Goal: Task Accomplishment & Management: Manage account settings

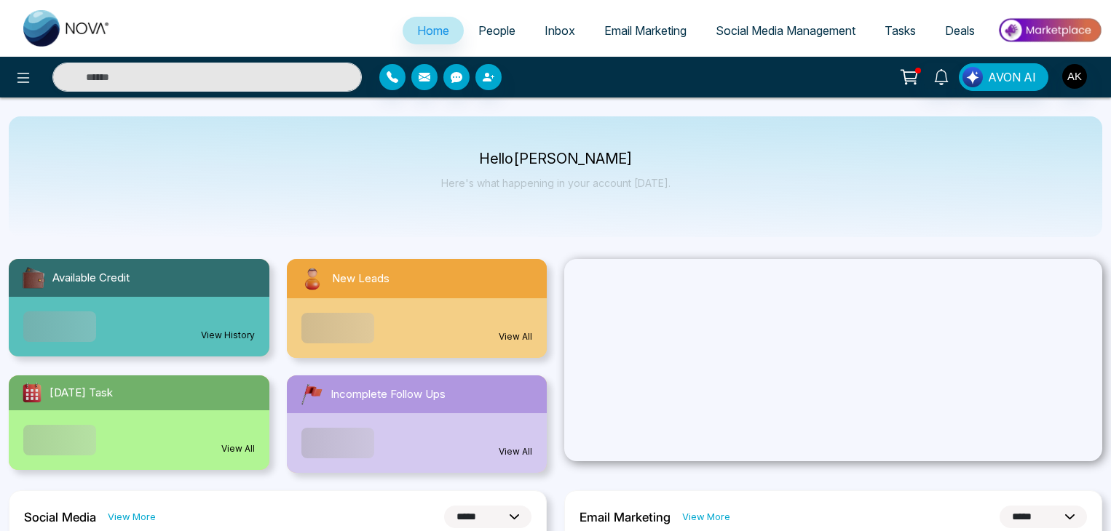
select select "*"
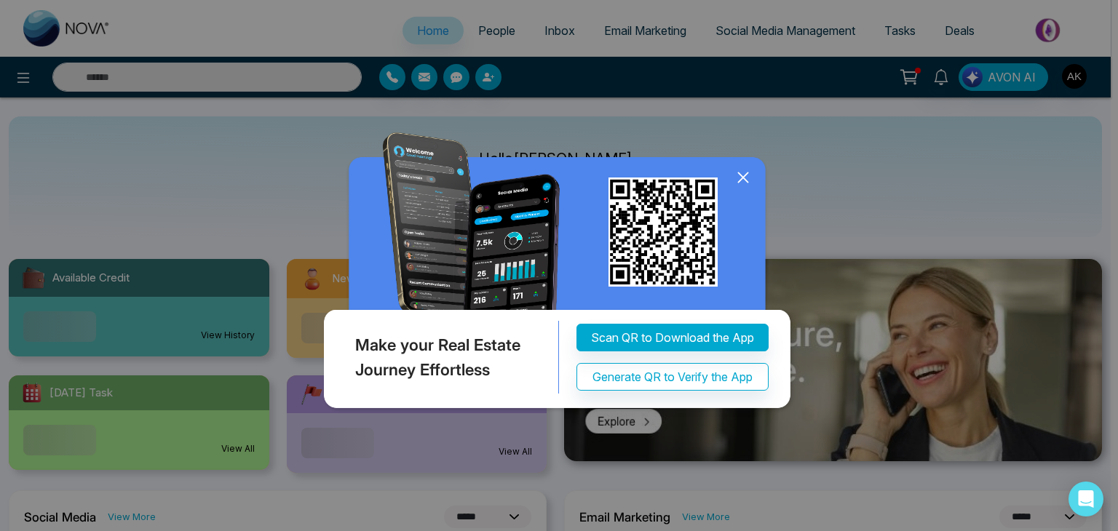
click at [1074, 79] on div "Make your Real Estate Journey Effortless Scan QR to Download the App Generate Q…" at bounding box center [559, 265] width 1118 height 531
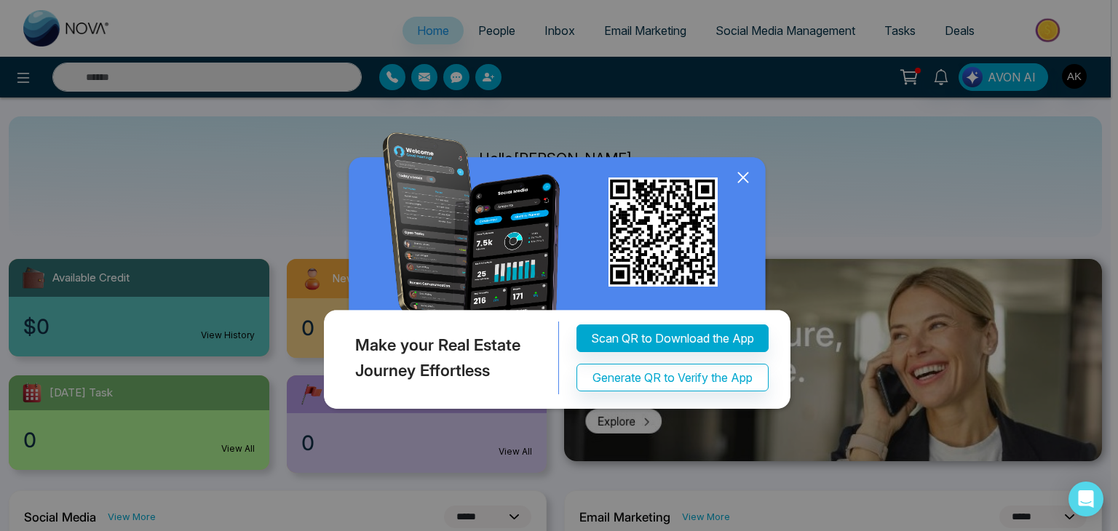
click at [1074, 79] on div "Make your Real Estate Journey Effortless Scan QR to Download the App Generate Q…" at bounding box center [559, 265] width 1118 height 531
click at [742, 173] on icon at bounding box center [743, 178] width 22 height 22
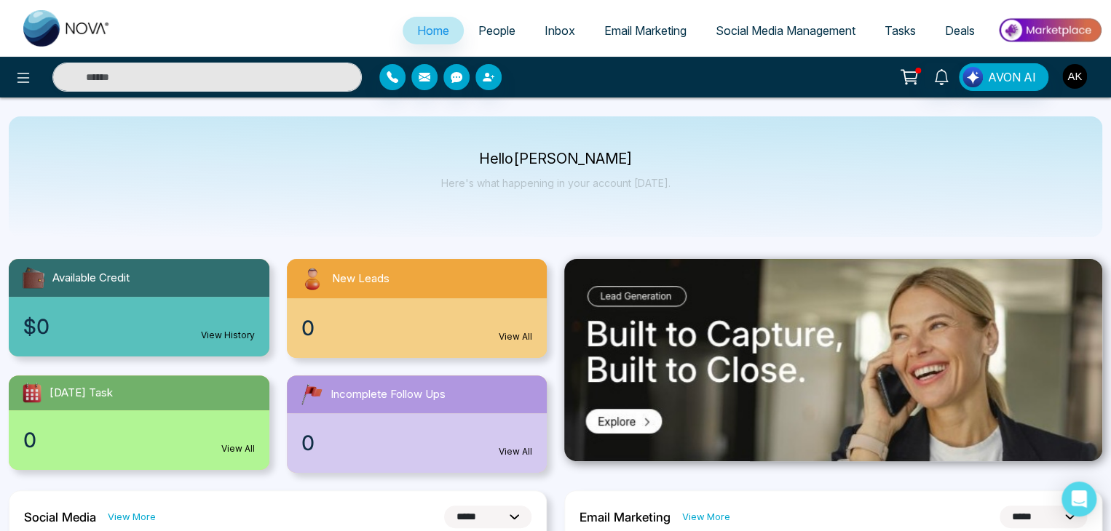
click at [1078, 73] on img "button" at bounding box center [1074, 76] width 25 height 25
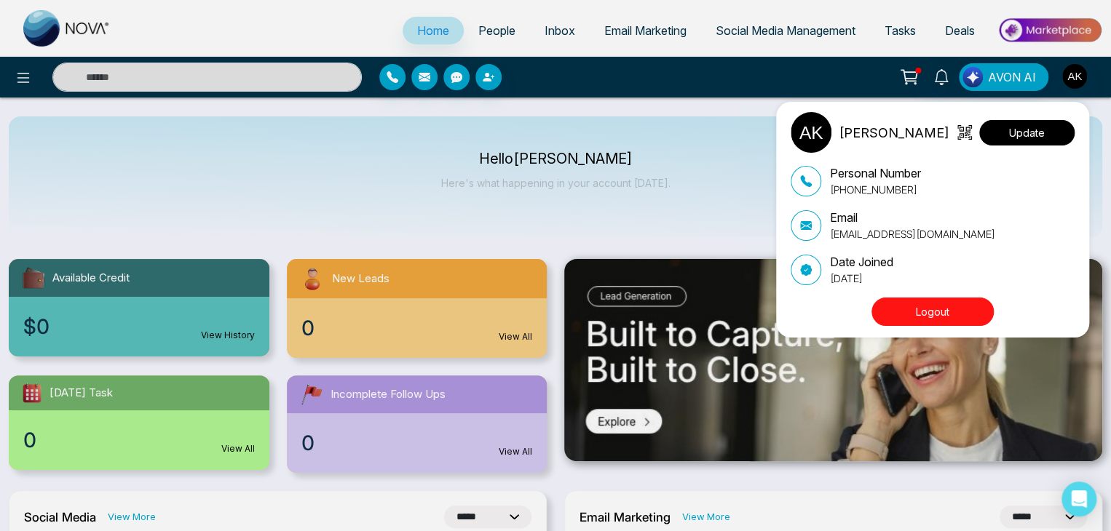
click at [1014, 129] on button "Update" at bounding box center [1026, 132] width 95 height 25
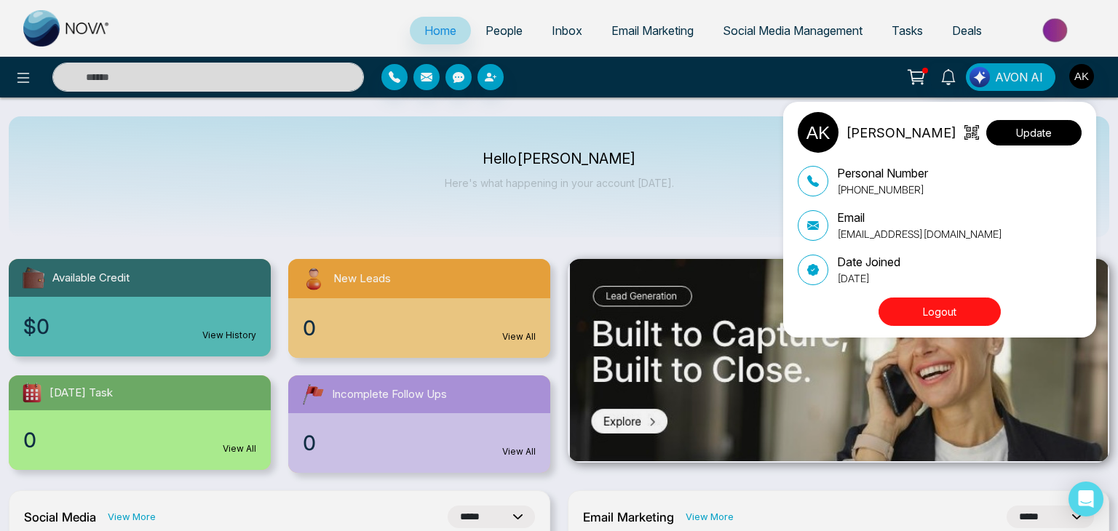
select select "***"
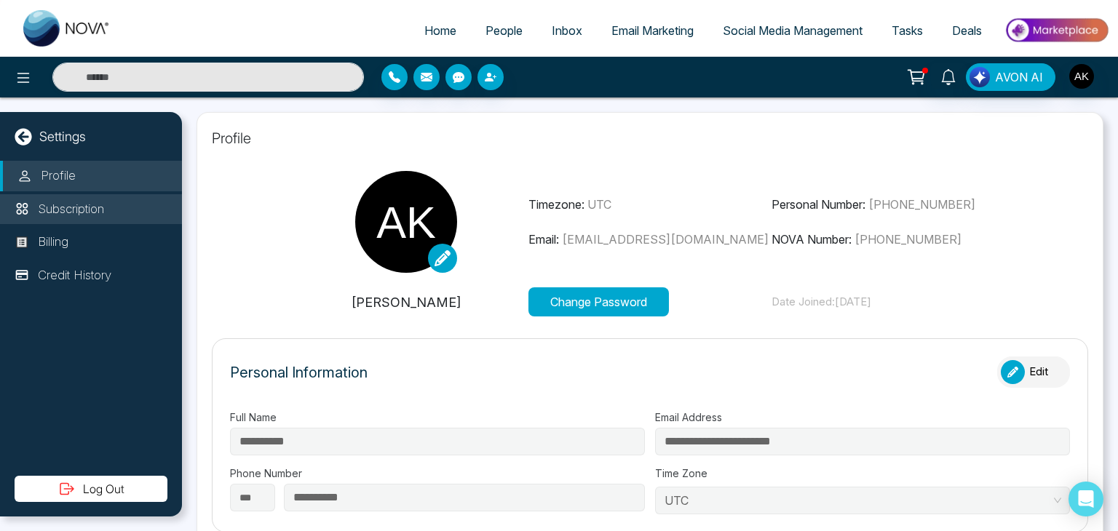
click at [79, 205] on p "Subscription" at bounding box center [71, 209] width 66 height 19
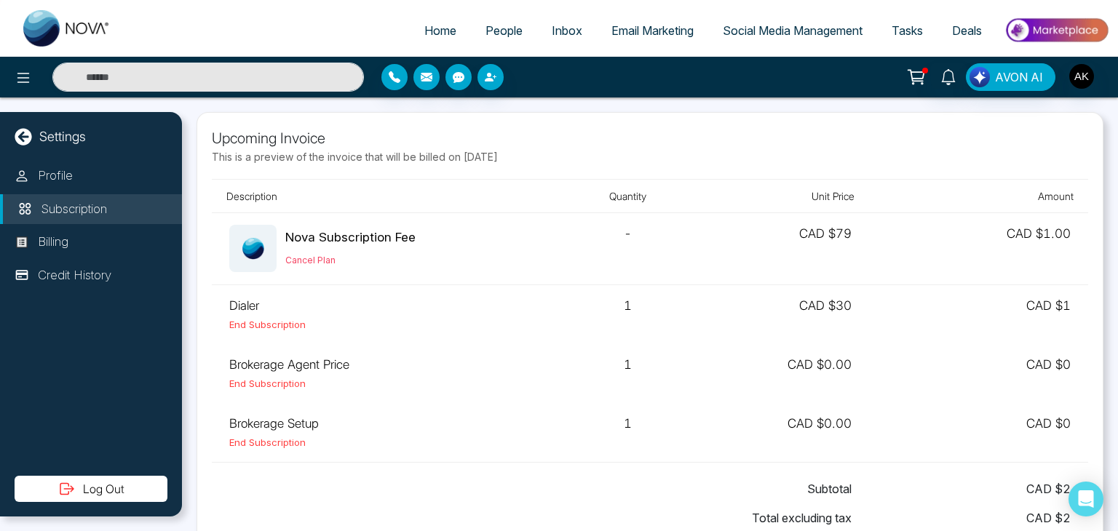
click at [632, 365] on td "1" at bounding box center [629, 373] width 132 height 59
click at [594, 472] on div "Subtotal CAD $ 2 Total excluding tax CAD $ 2" at bounding box center [650, 506] width 876 height 87
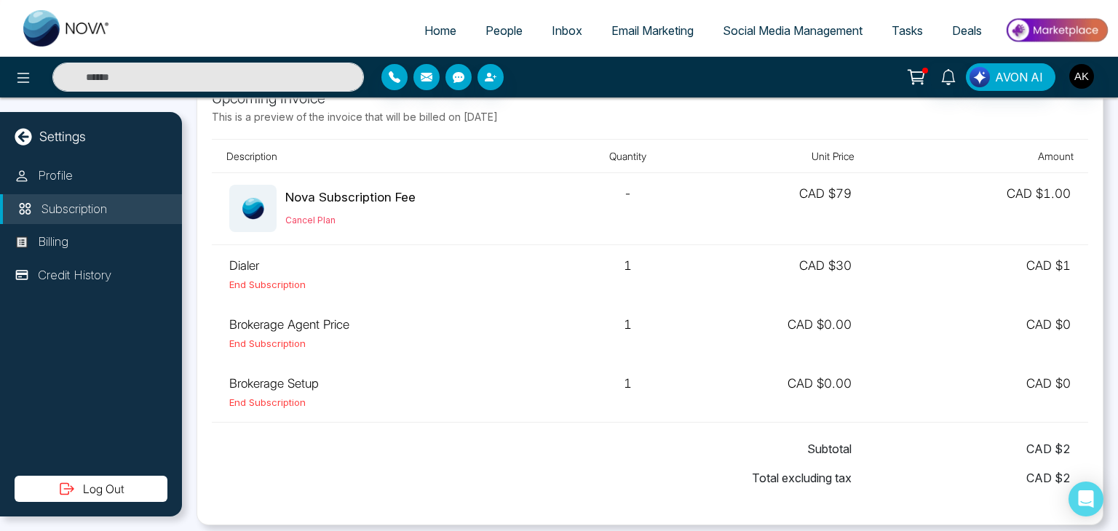
scroll to position [25, 0]
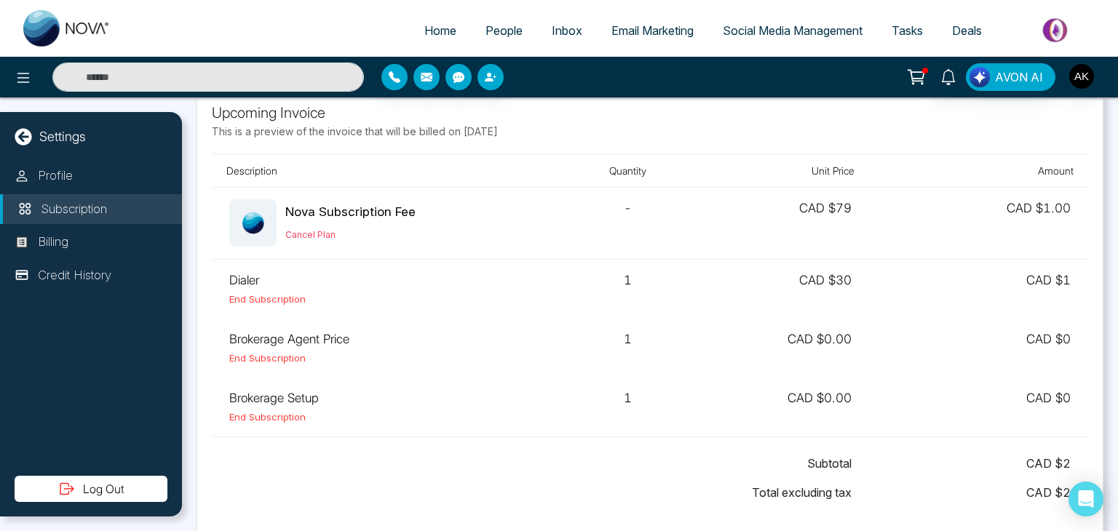
click at [630, 340] on td "1" at bounding box center [629, 348] width 132 height 59
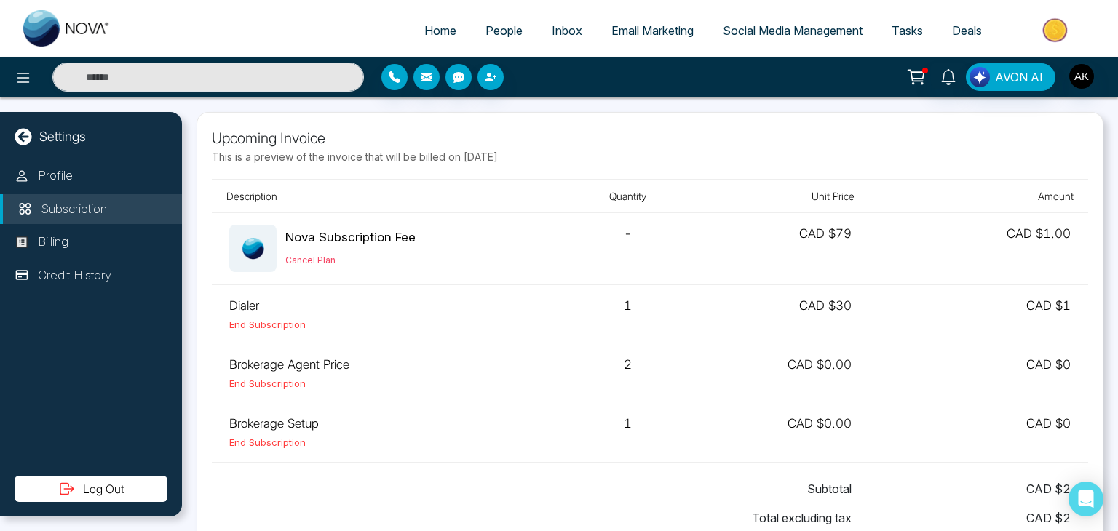
click at [617, 360] on td "2" at bounding box center [629, 373] width 132 height 59
click at [574, 141] on p "Upcoming Invoice" at bounding box center [650, 138] width 876 height 22
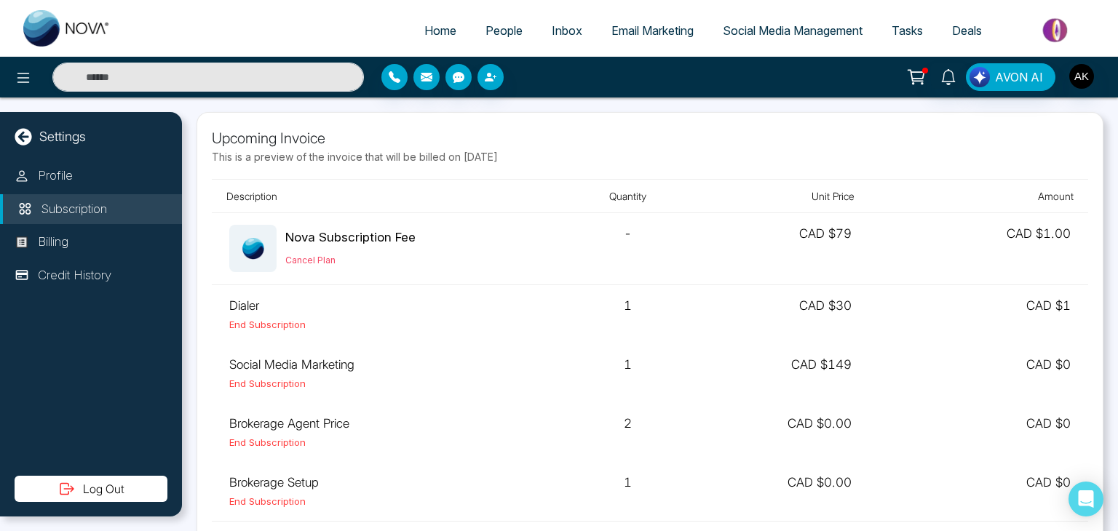
click at [628, 365] on td "1" at bounding box center [629, 373] width 132 height 59
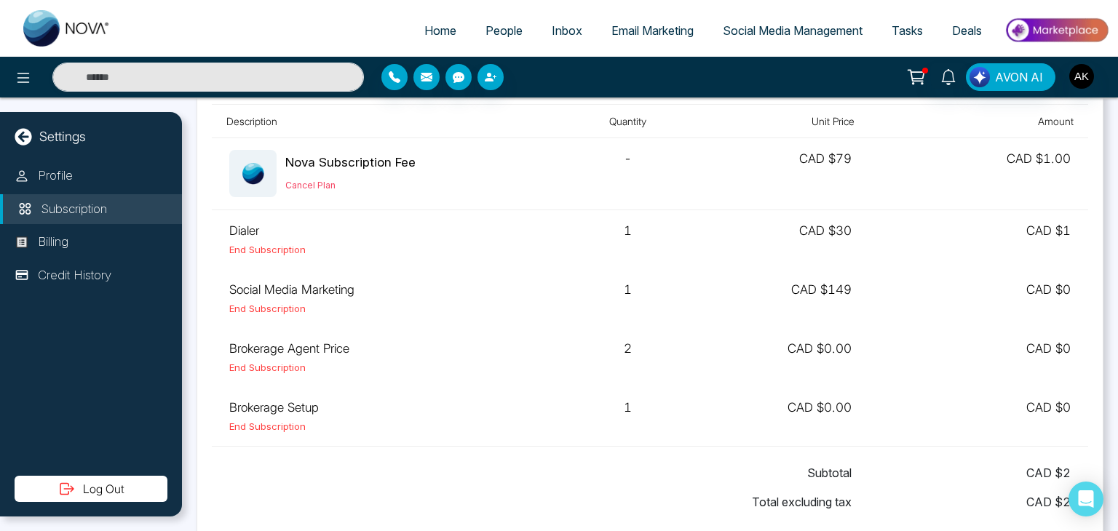
scroll to position [77, 0]
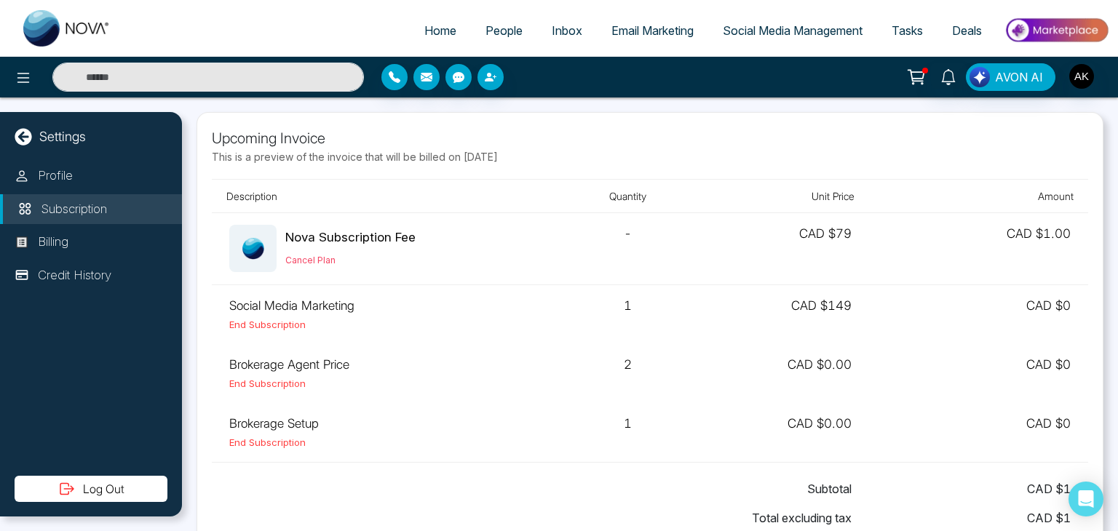
click at [626, 132] on p "Upcoming Invoice" at bounding box center [650, 138] width 876 height 22
click at [454, 120] on div "Upcoming Invoice This is a preview of the invoice that will be billed on Octobe…" at bounding box center [650, 338] width 907 height 453
click at [724, 150] on p "This is a preview of the invoice that will be billed on [DATE]" at bounding box center [650, 156] width 876 height 15
click at [510, 36] on span "People" at bounding box center [504, 30] width 37 height 15
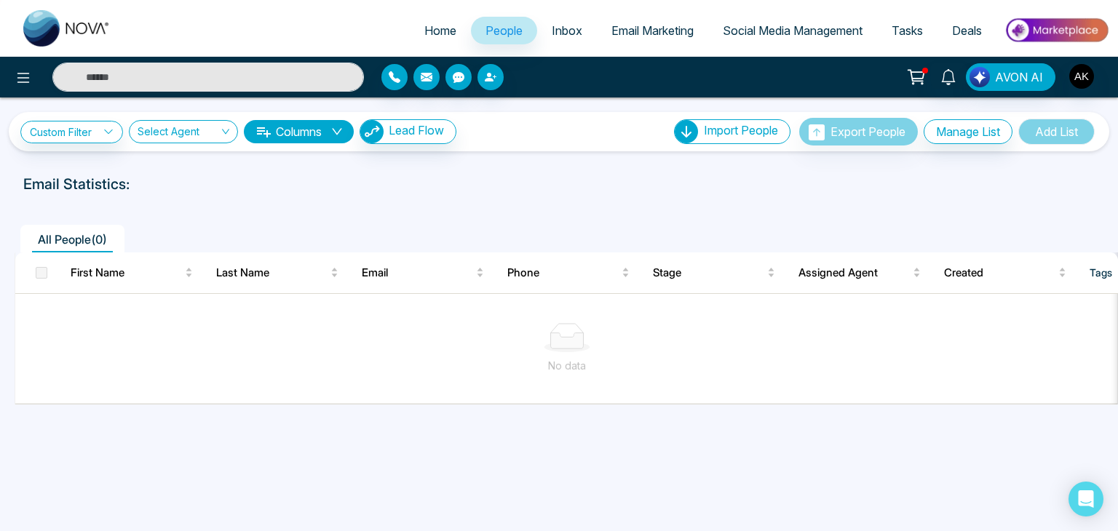
click at [632, 108] on div "Custom Filter Choose a filter Cancel Apply Select Agent Columns Lead Flow Impor…" at bounding box center [559, 125] width 1118 height 54
click at [1082, 82] on img "button" at bounding box center [1081, 76] width 25 height 25
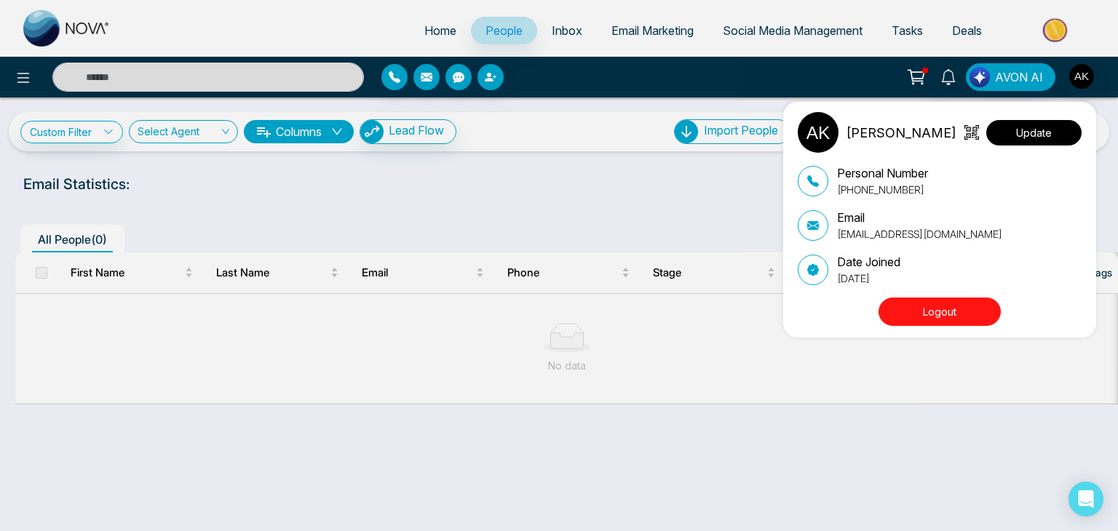
click at [1016, 135] on button "Update" at bounding box center [1033, 132] width 95 height 25
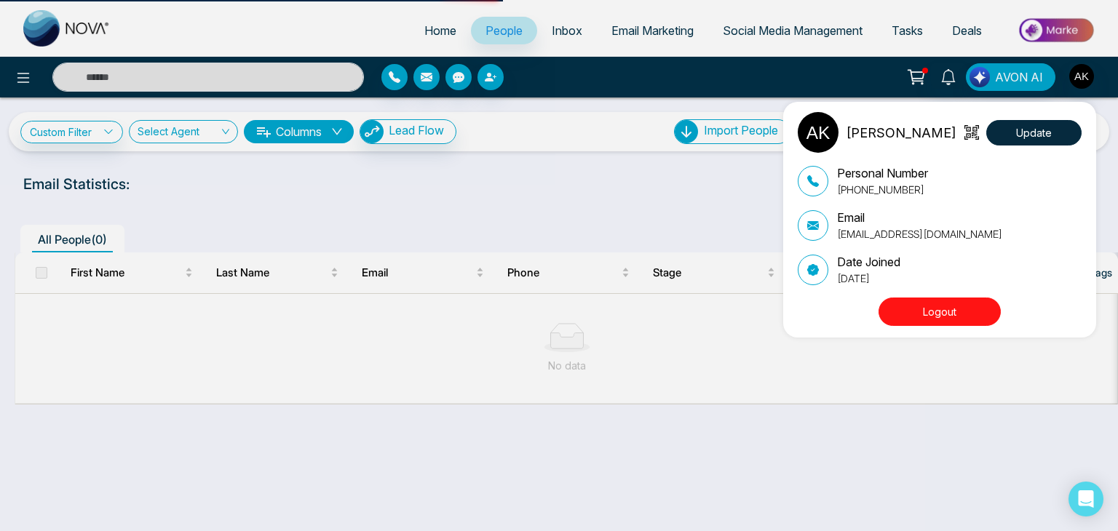
select select "***"
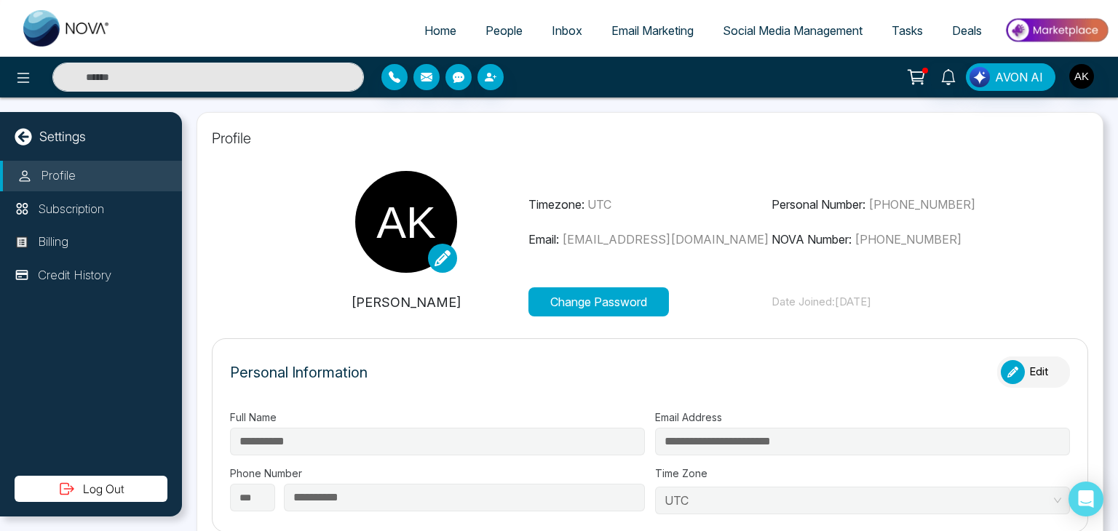
type input "**********"
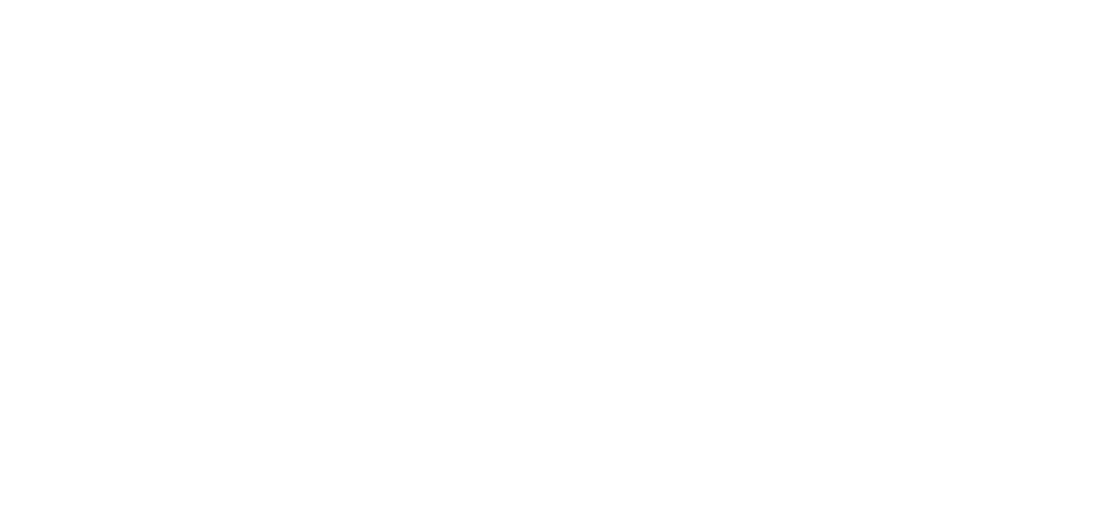
select select "*"
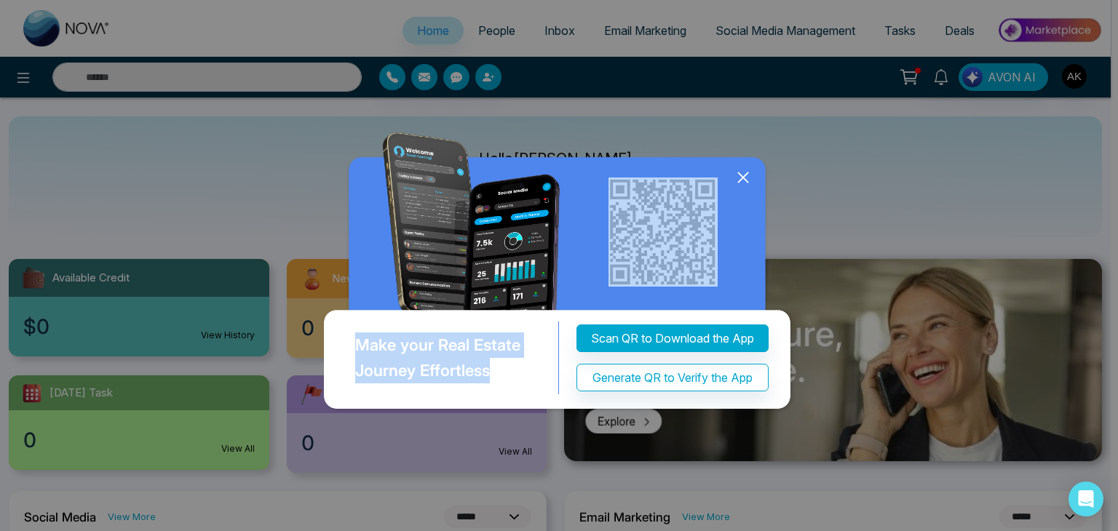
drag, startPoint x: 1072, startPoint y: 74, endPoint x: 748, endPoint y: 168, distance: 337.5
click at [748, 168] on div "Make your Real Estate Journey Effortless Scan QR to Download the App Generate Q…" at bounding box center [559, 265] width 1118 height 531
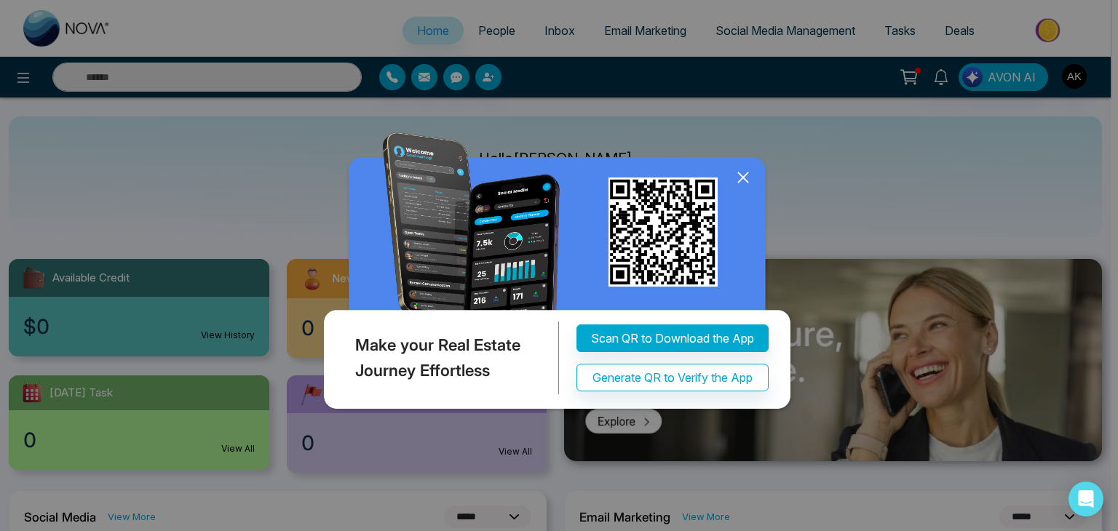
click at [748, 168] on icon at bounding box center [743, 178] width 22 height 22
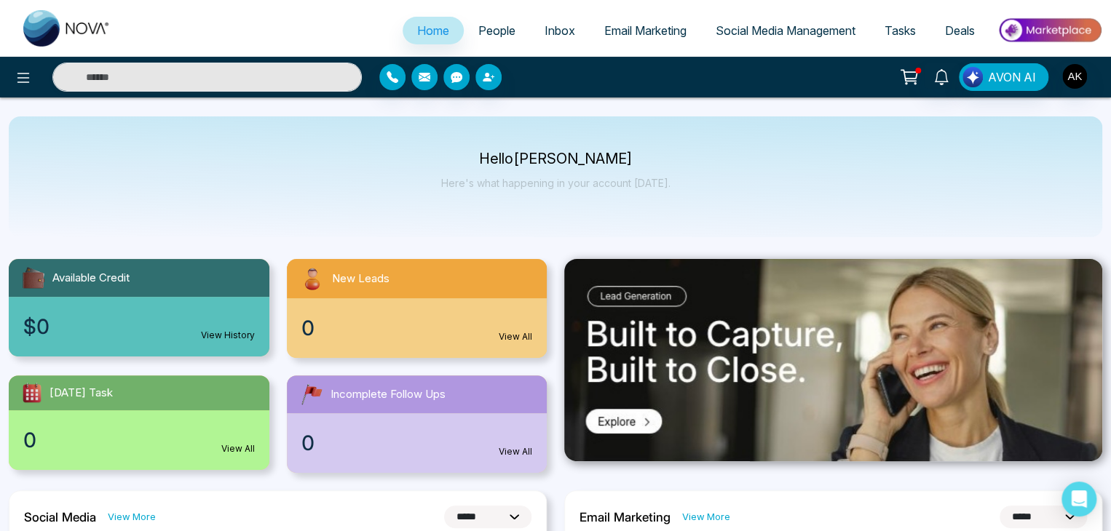
drag, startPoint x: 1087, startPoint y: 71, endPoint x: 1077, endPoint y: 73, distance: 10.4
click at [1077, 73] on div "AVON AI" at bounding box center [879, 77] width 445 height 28
click at [1077, 73] on img "button" at bounding box center [1074, 76] width 25 height 25
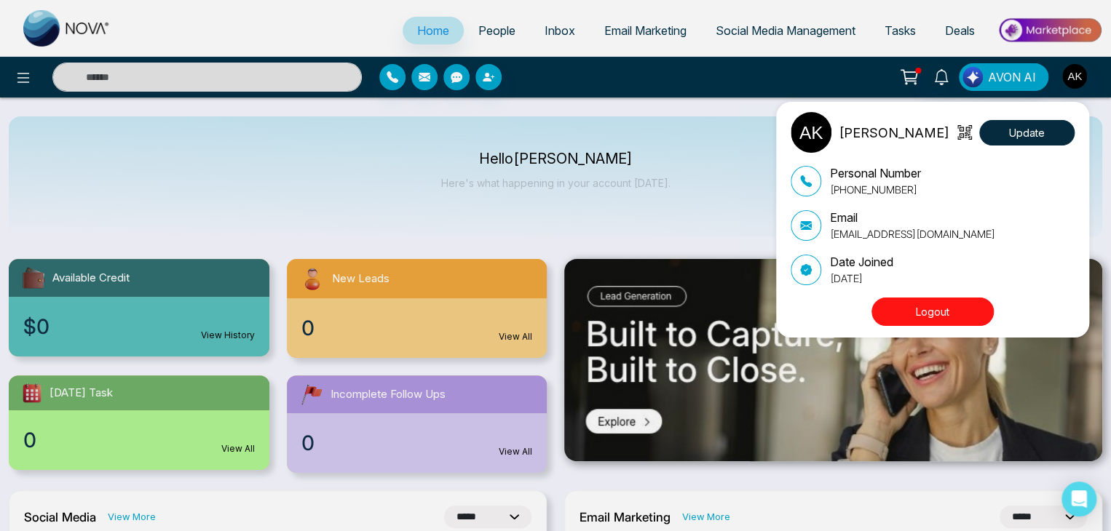
click at [887, 231] on p "adnan+bkg@mmnovatech.com" at bounding box center [912, 233] width 165 height 15
copy div "adnan+bkg@mmnovatech.com"
click at [917, 314] on button "Logout" at bounding box center [932, 312] width 122 height 28
